Goal: Task Accomplishment & Management: Use online tool/utility

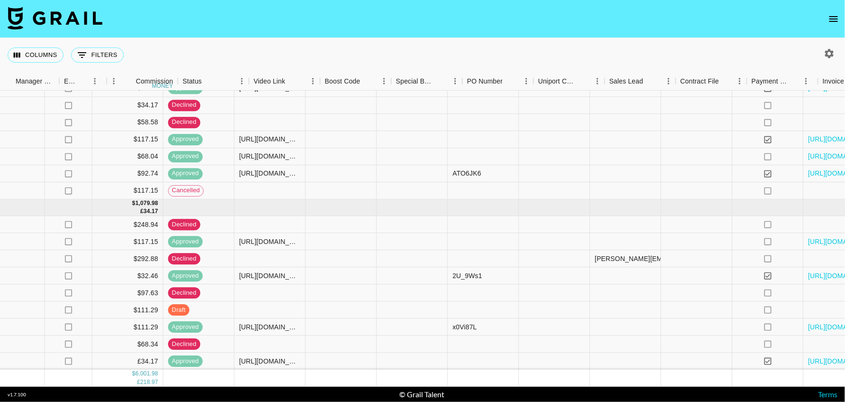
scroll to position [527, 962]
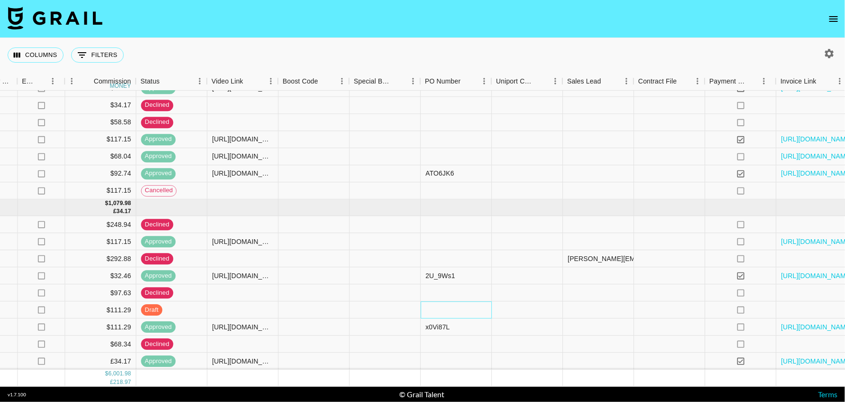
click at [455, 302] on div at bounding box center [456, 310] width 71 height 17
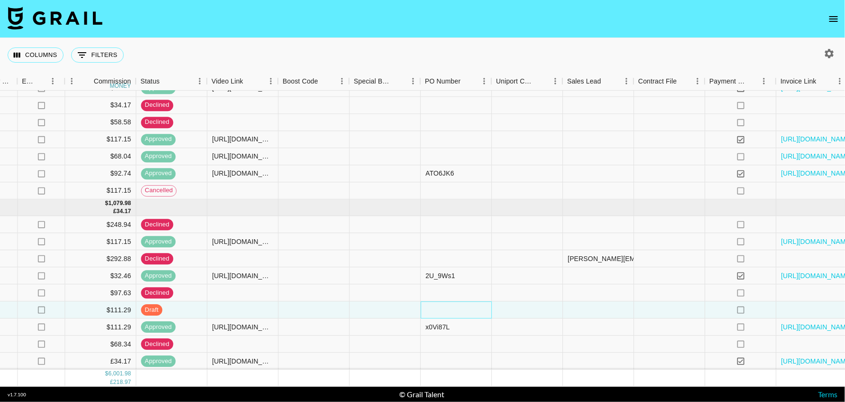
click at [455, 302] on div at bounding box center [456, 310] width 71 height 17
click at [455, 306] on input "text" at bounding box center [456, 310] width 70 height 8
type input "alwg6QI"
click at [537, 302] on div at bounding box center [527, 310] width 71 height 17
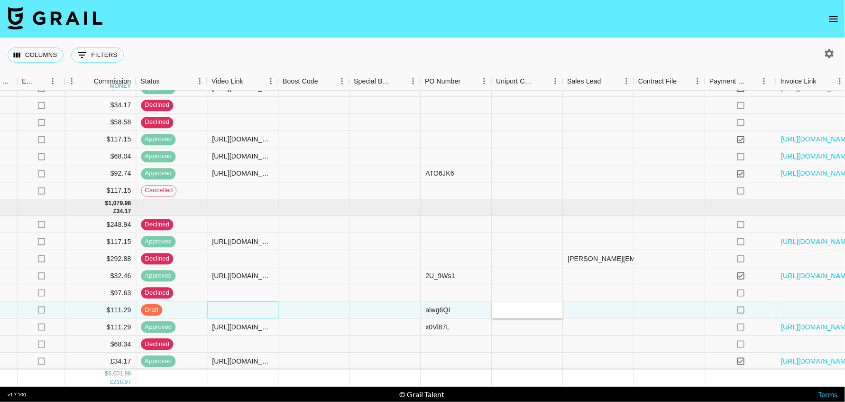
click at [253, 302] on div at bounding box center [242, 310] width 71 height 17
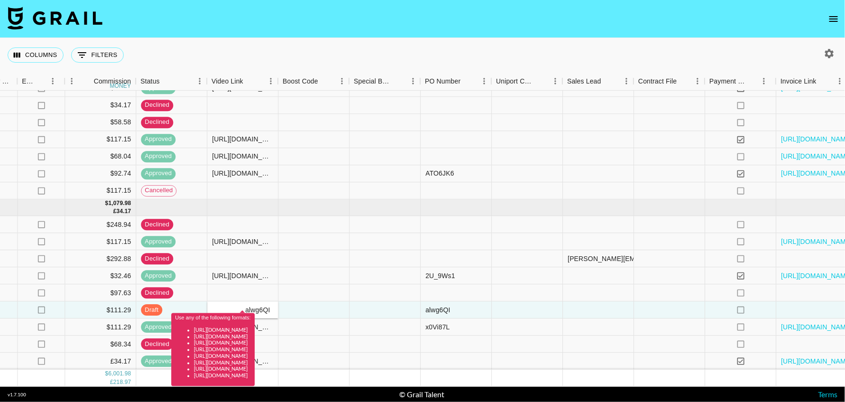
type input "hXormIBmWWDZ5uxokugQ recLv157rJmFlerva @zaynahbear Creed Media (All Campaigns) …"
click at [252, 306] on input "hXormIBmWWDZ5uxokugQ recLv157rJmFlerva @zaynahbear Creed Media (All Campaigns) …" at bounding box center [243, 310] width 70 height 8
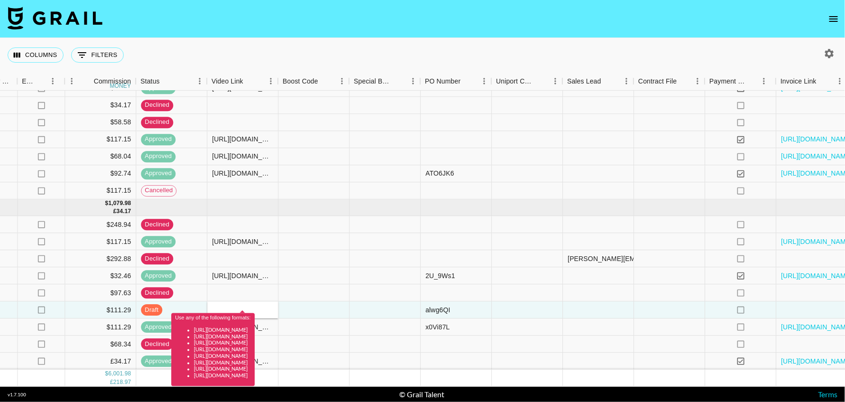
scroll to position [0, 0]
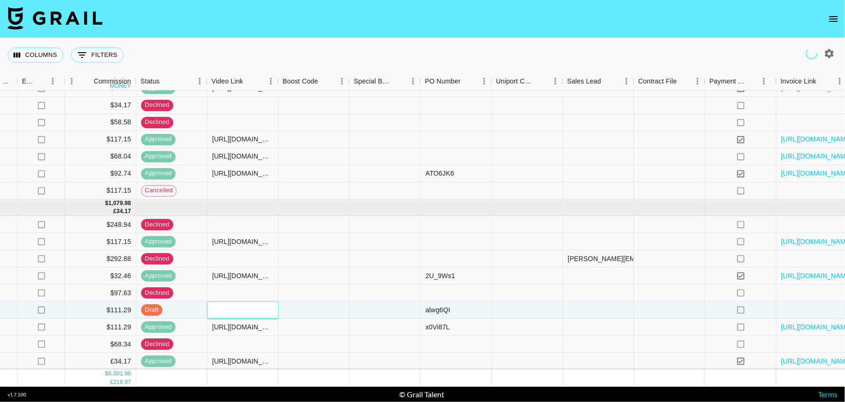
click at [253, 306] on input "text" at bounding box center [243, 310] width 70 height 8
paste input "[URL][DOMAIN_NAME]"
type input "[URL][DOMAIN_NAME]"
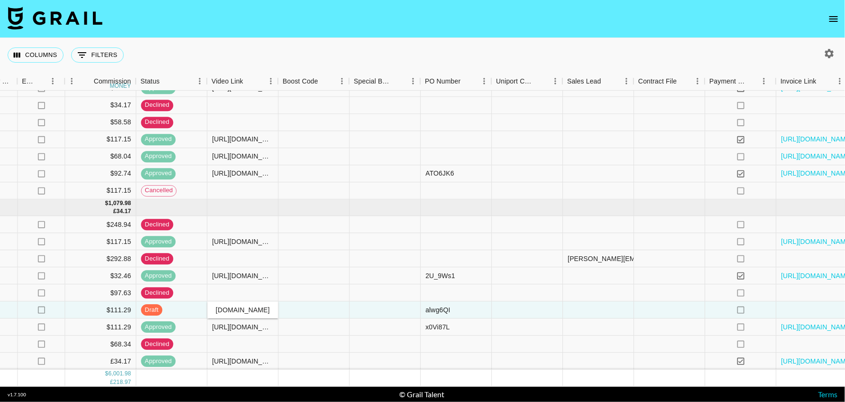
scroll to position [0, 0]
click at [343, 45] on div "Columns 0 Filters + Booking" at bounding box center [422, 55] width 845 height 34
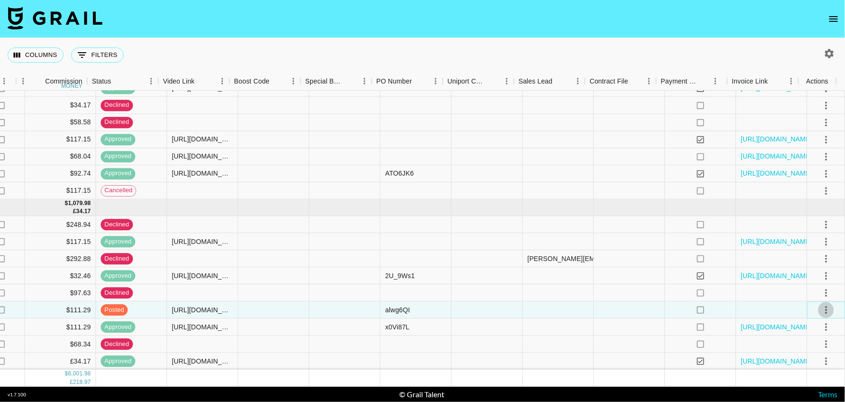
click at [820, 304] on icon "select merge strategy" at bounding box center [825, 309] width 11 height 11
click at [814, 284] on div "Approve" at bounding box center [805, 280] width 29 height 11
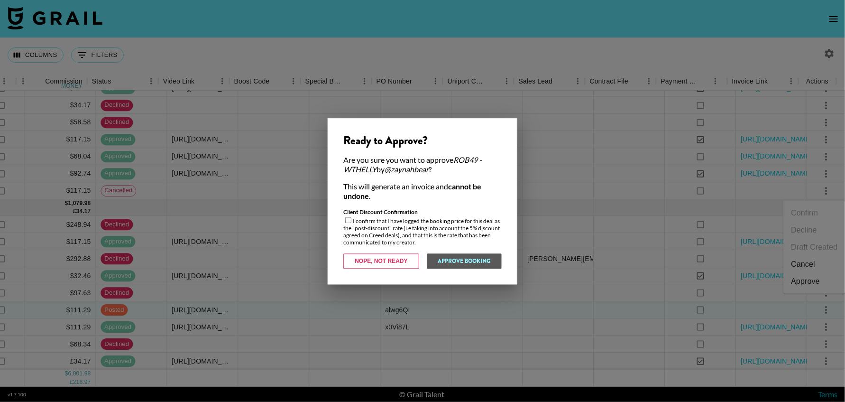
click at [346, 220] on input "checkbox" at bounding box center [348, 220] width 6 height 6
checkbox input "true"
click at [441, 256] on button "Approve Booking" at bounding box center [463, 260] width 75 height 15
